Goal: Task Accomplishment & Management: Complete application form

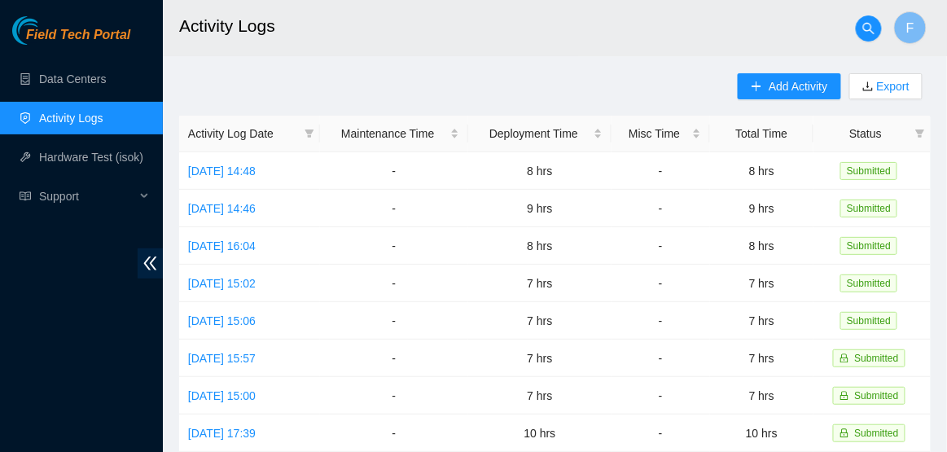
click at [91, 114] on link "Activity Logs" at bounding box center [71, 118] width 64 height 13
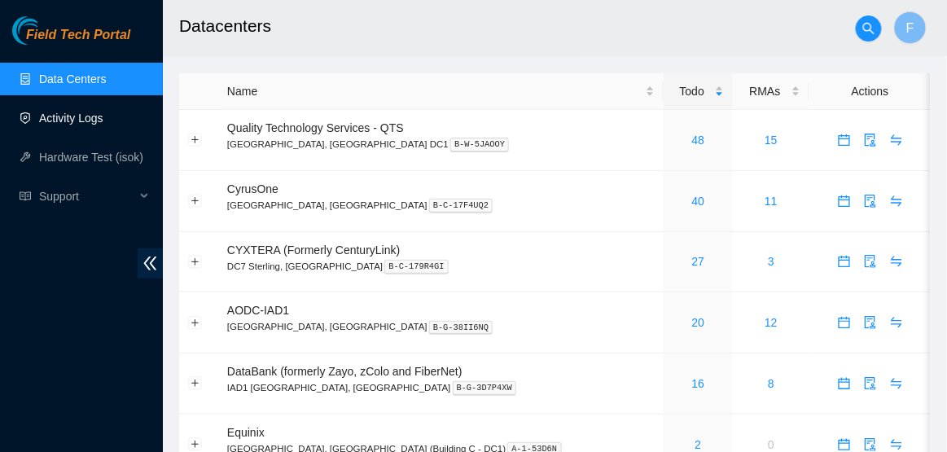
click at [103, 113] on link "Activity Logs" at bounding box center [71, 118] width 64 height 13
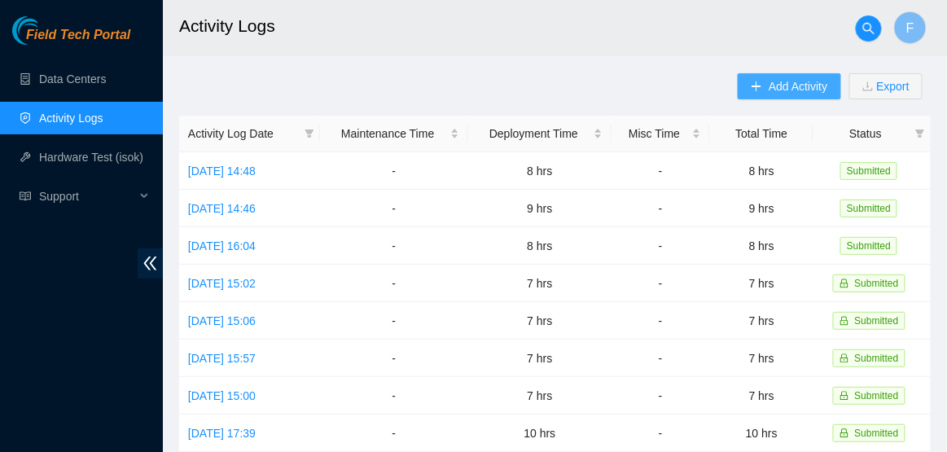
click at [773, 87] on span "Add Activity" at bounding box center [798, 86] width 59 height 18
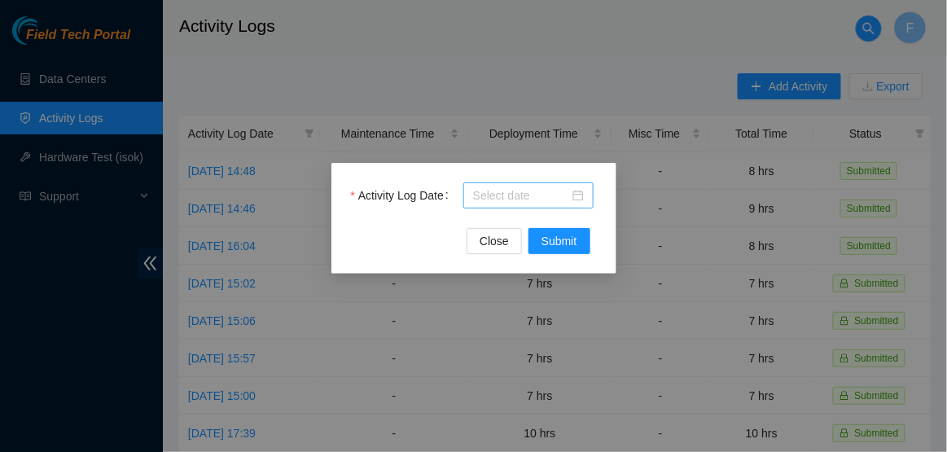
click at [560, 198] on body "Field Tech Portal Data Centers Activity Logs Hardware Test (isok) Support Activ…" at bounding box center [473, 226] width 947 height 452
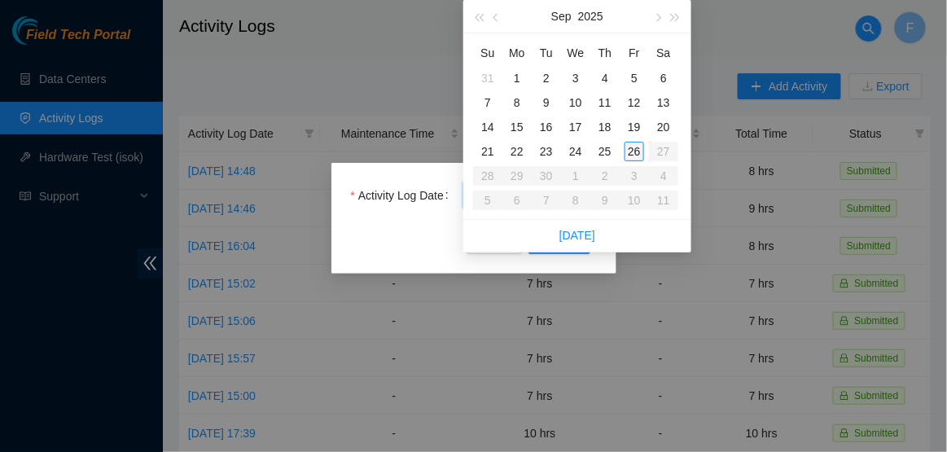
type input "2025-09-26"
click at [629, 150] on div "26" at bounding box center [635, 152] width 20 height 20
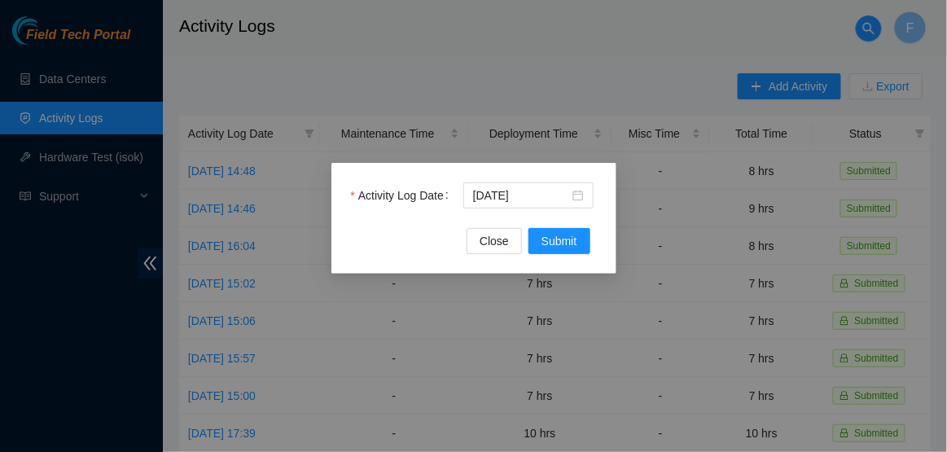
click at [551, 254] on div "Activity Log Date 2025-09-26 Close Submit" at bounding box center [473, 218] width 285 height 111
click at [557, 246] on span "Submit" at bounding box center [560, 241] width 36 height 18
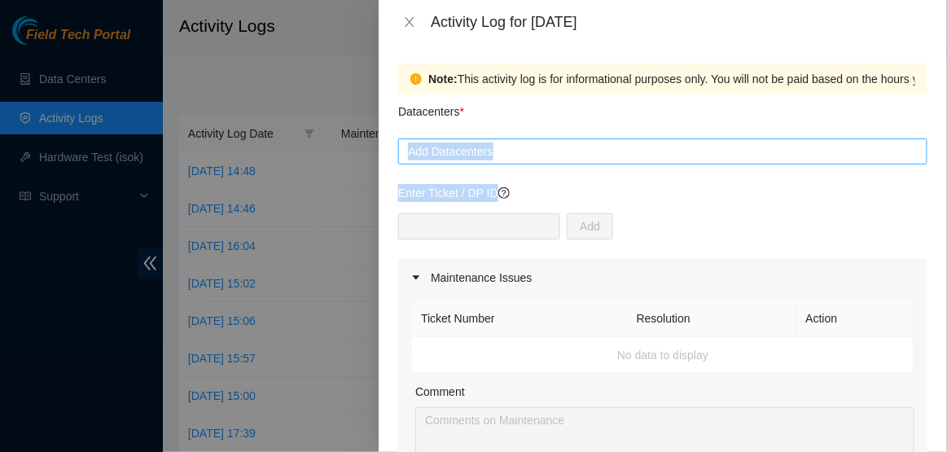
drag, startPoint x: 557, startPoint y: 246, endPoint x: 579, endPoint y: 139, distance: 108.9
click at [579, 139] on div "Add Datacenters" at bounding box center [662, 151] width 529 height 26
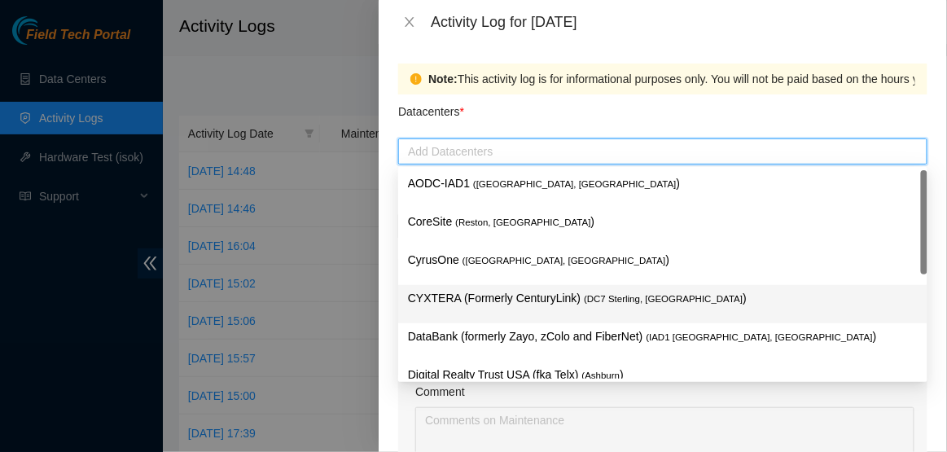
scroll to position [177, 0]
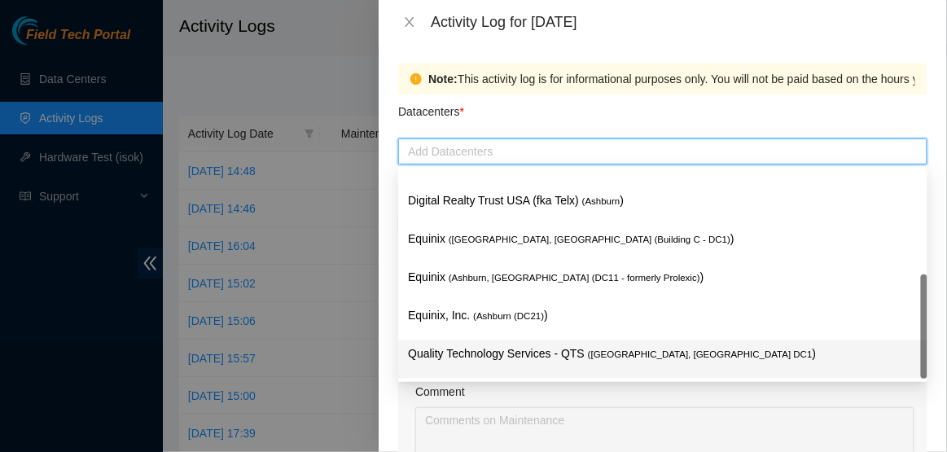
click at [567, 346] on p "Quality Technology Services - QTS ( Ashburn, VA DC1 )" at bounding box center [663, 353] width 510 height 19
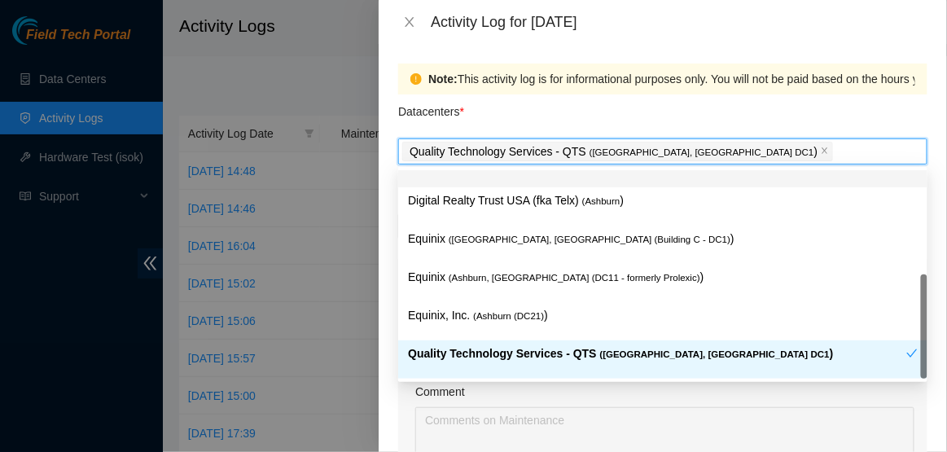
click at [690, 114] on div "Datacenters *" at bounding box center [662, 116] width 529 height 44
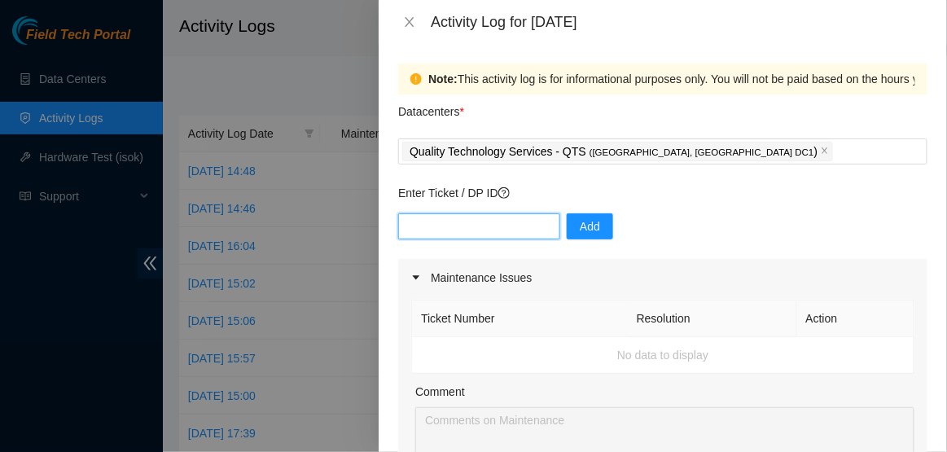
click at [515, 220] on input "text" at bounding box center [479, 226] width 162 height 26
type input "DP77110"
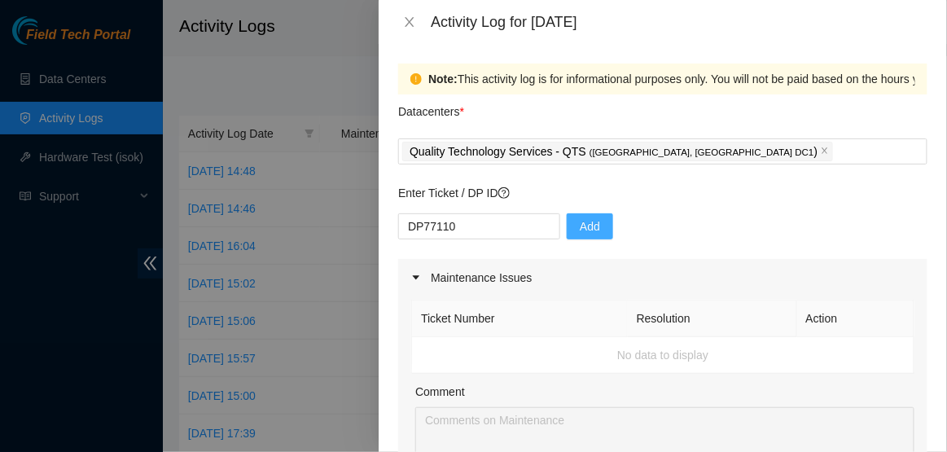
click at [580, 233] on span "Add" at bounding box center [590, 226] width 20 height 18
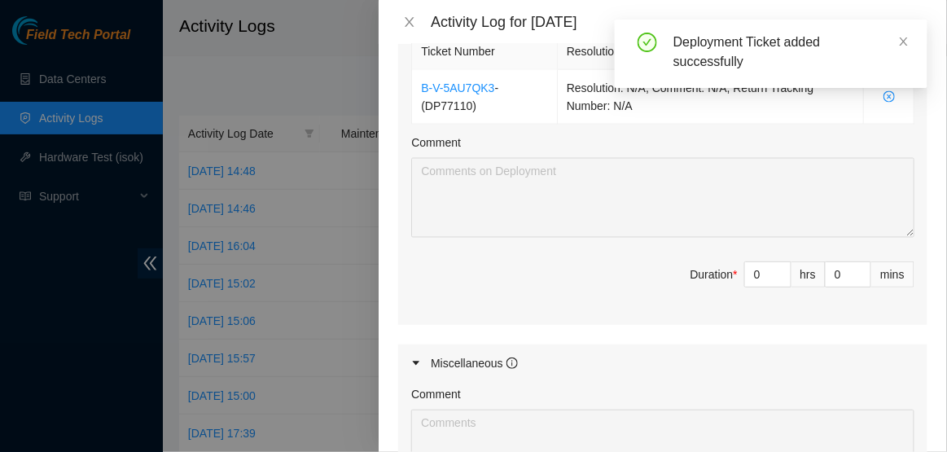
scroll to position [586, 0]
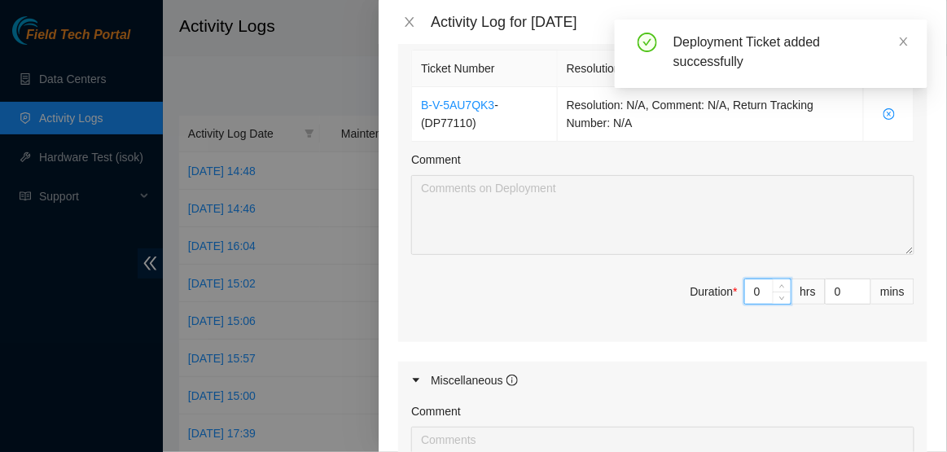
click at [765, 292] on input "0" at bounding box center [768, 291] width 46 height 24
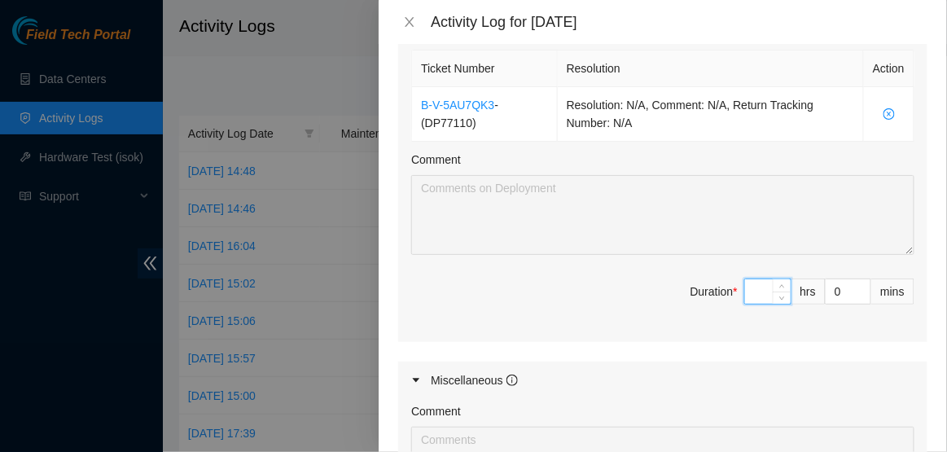
type input "8"
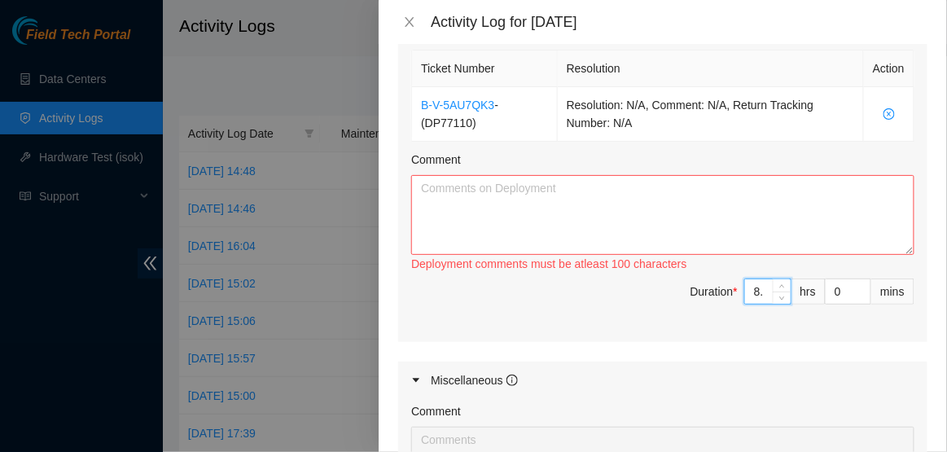
type input "8.5"
click at [667, 186] on textarea "Comment" at bounding box center [662, 215] width 503 height 80
paste textarea "HI Dave, EOD Report: -Cut all TorB labels for H-B38 (were all incorrect)-Made n…"
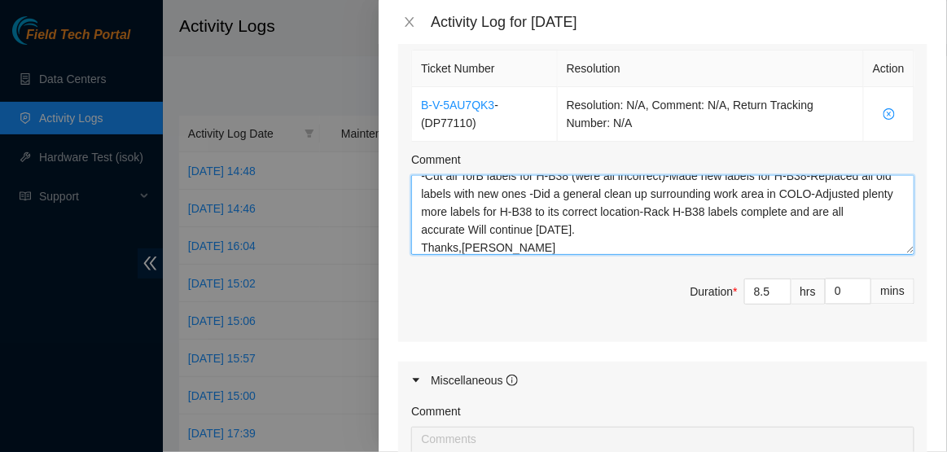
scroll to position [899, 0]
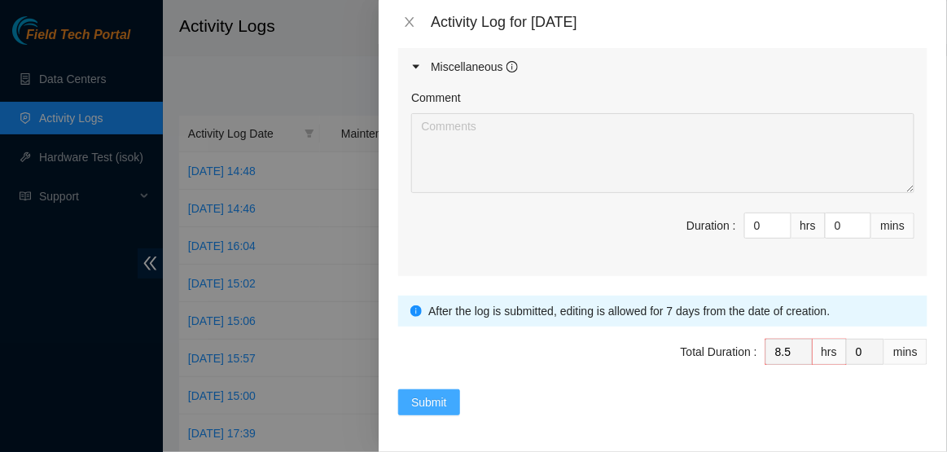
type textarea "HI Dave, EOD Report: -Cut all TorB labels for H-B38 (were all incorrect)-Made n…"
click at [418, 406] on span "Submit" at bounding box center [429, 402] width 36 height 18
